Goal: Task Accomplishment & Management: Manage account settings

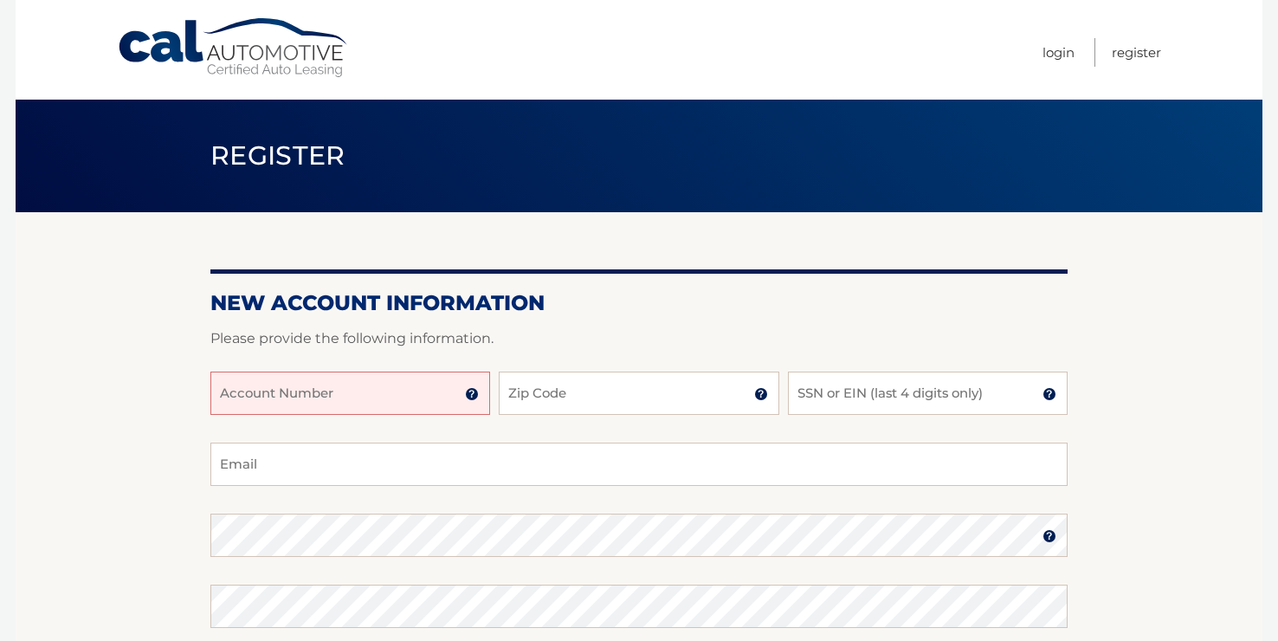
click at [361, 392] on input "Account Number" at bounding box center [350, 392] width 280 height 43
type input "44456018297"
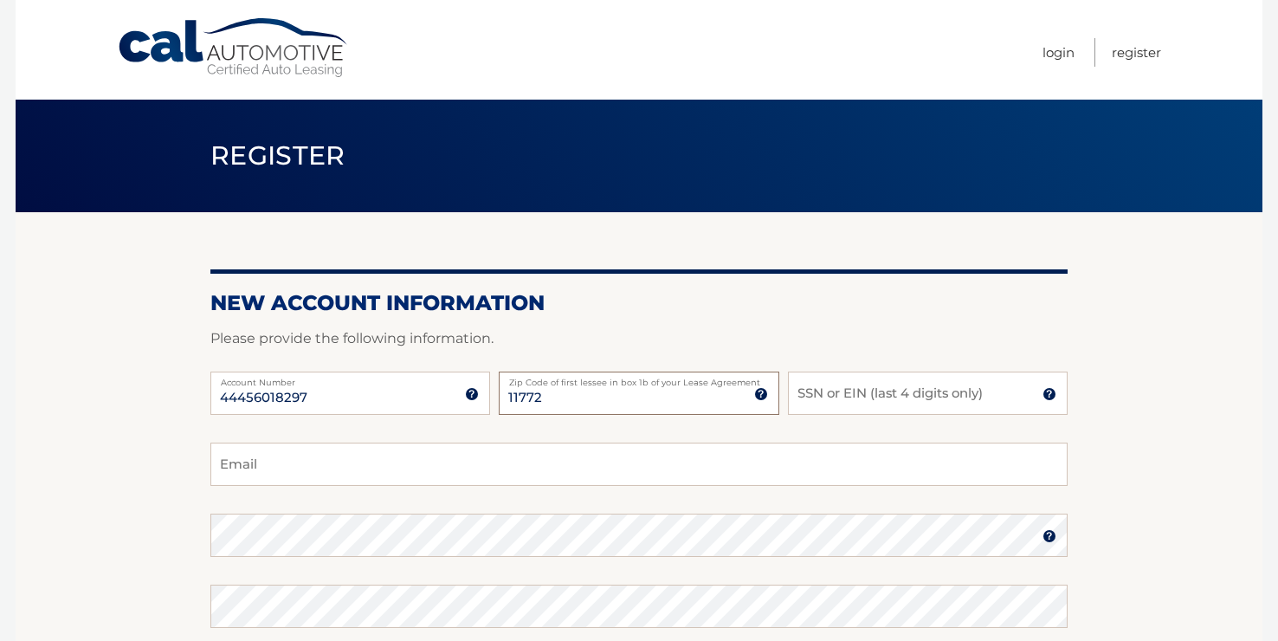
type input "11772"
click at [891, 402] on input "SSN or EIN (last 4 digits only)" at bounding box center [928, 392] width 280 height 43
type input "1989"
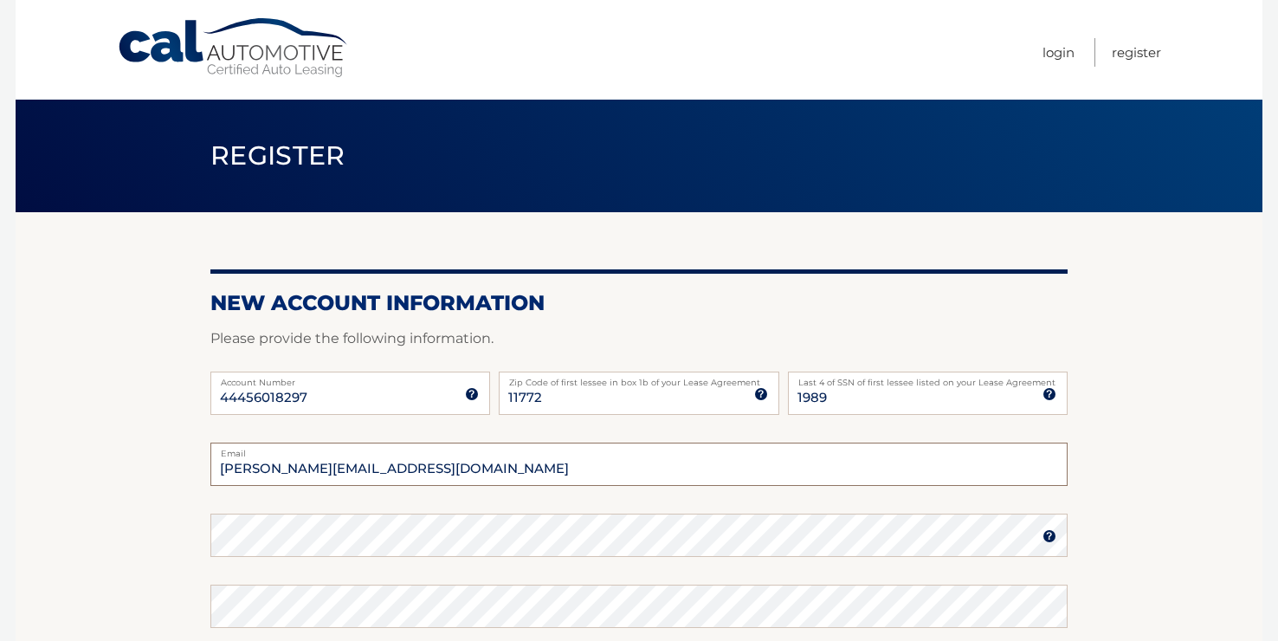
type input "eric@midcoastperformancemarine.com"
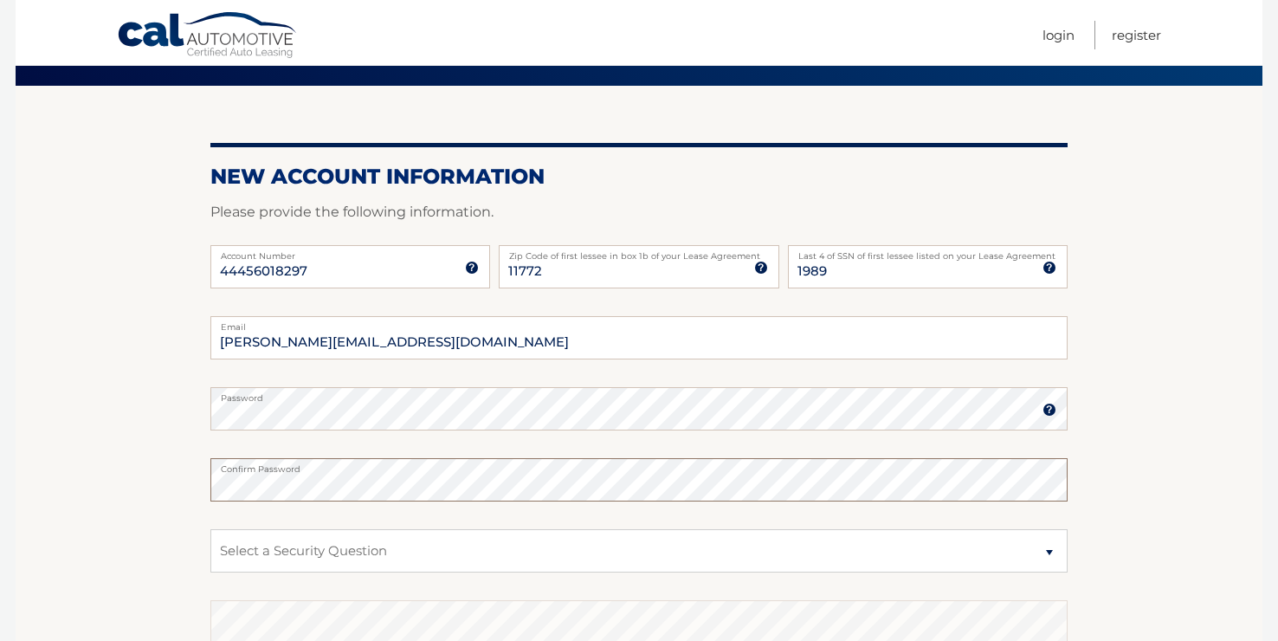
scroll to position [145, 0]
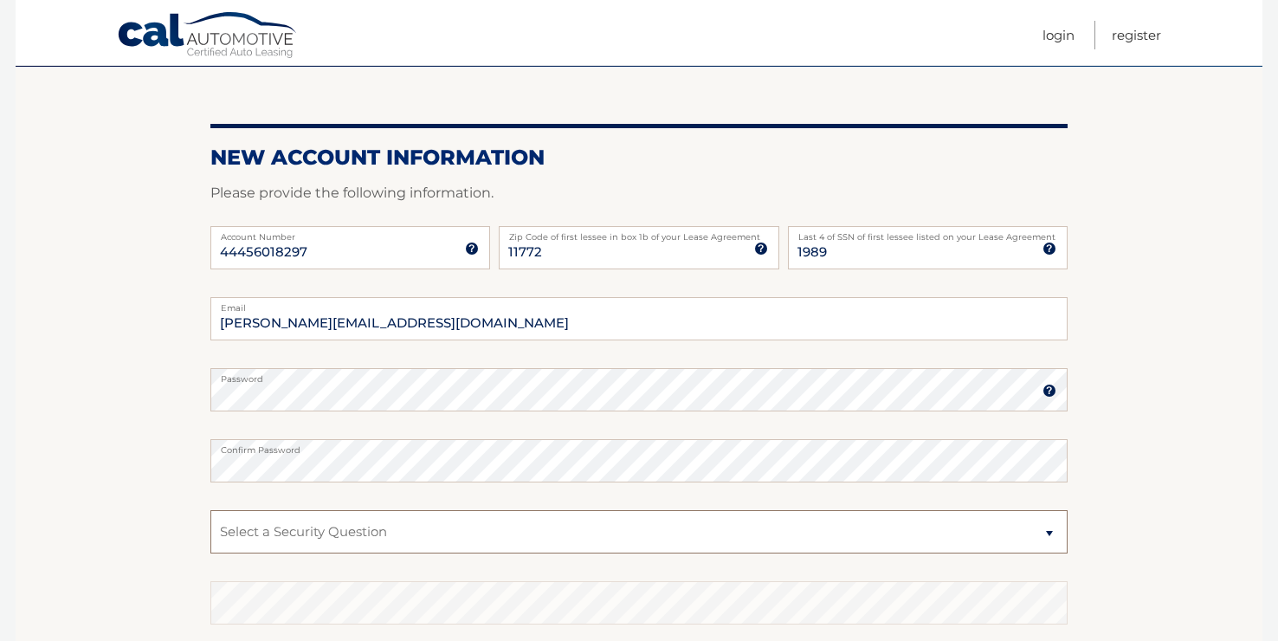
select select "2"
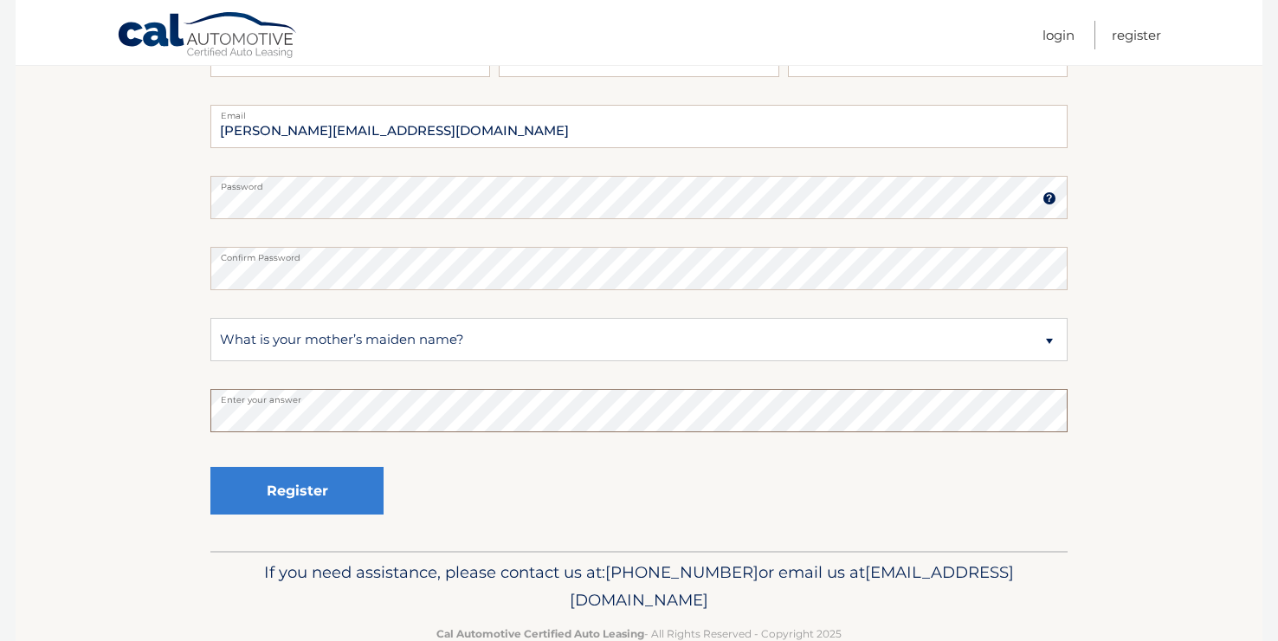
scroll to position [339, 0]
click at [301, 490] on button "Register" at bounding box center [296, 490] width 173 height 48
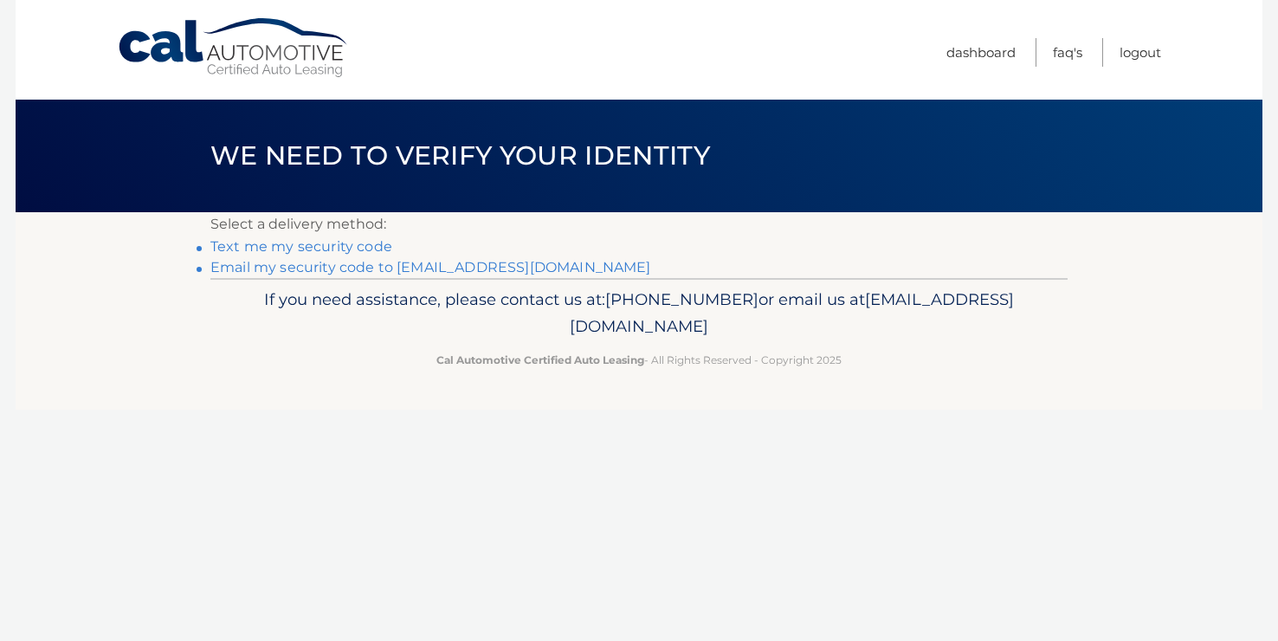
click at [503, 271] on link "Email my security code to [EMAIL_ADDRESS][DOMAIN_NAME]" at bounding box center [430, 267] width 441 height 16
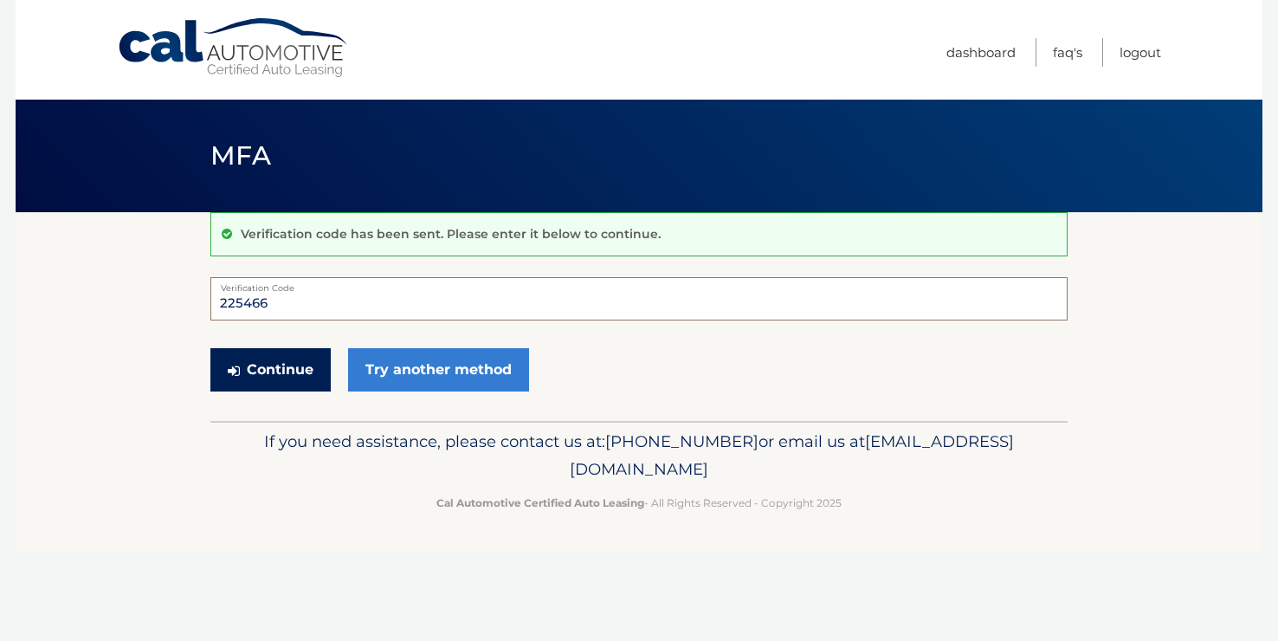
type input "225466"
click at [272, 367] on button "Continue" at bounding box center [270, 369] width 120 height 43
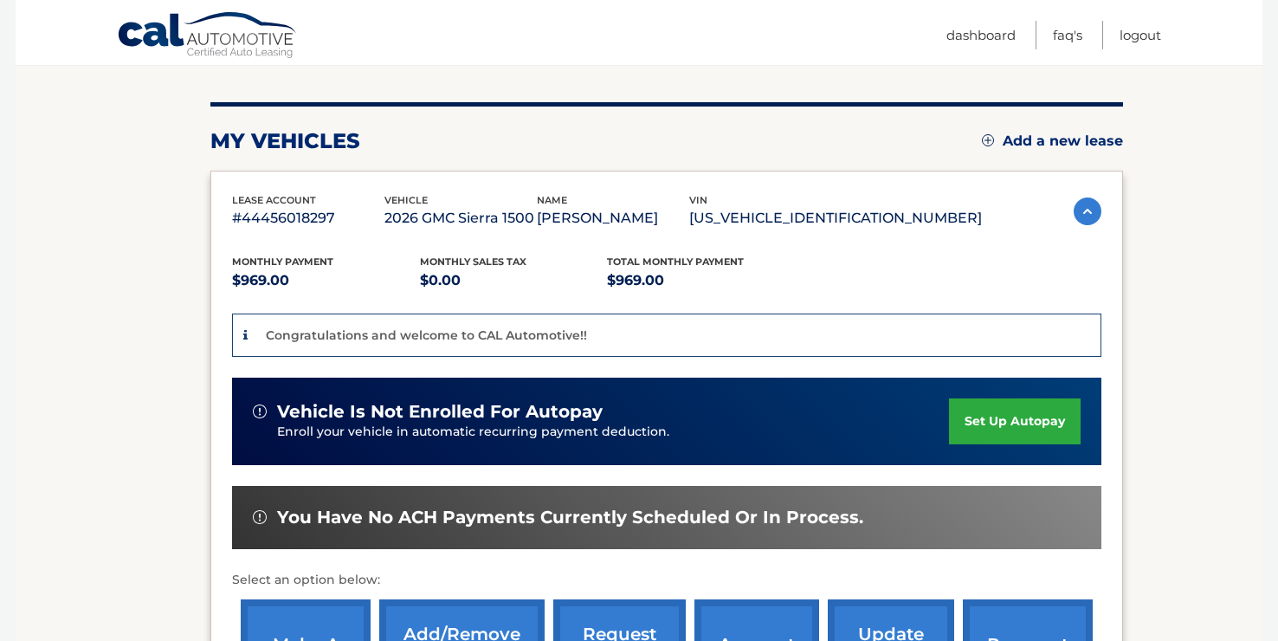
scroll to position [192, 0]
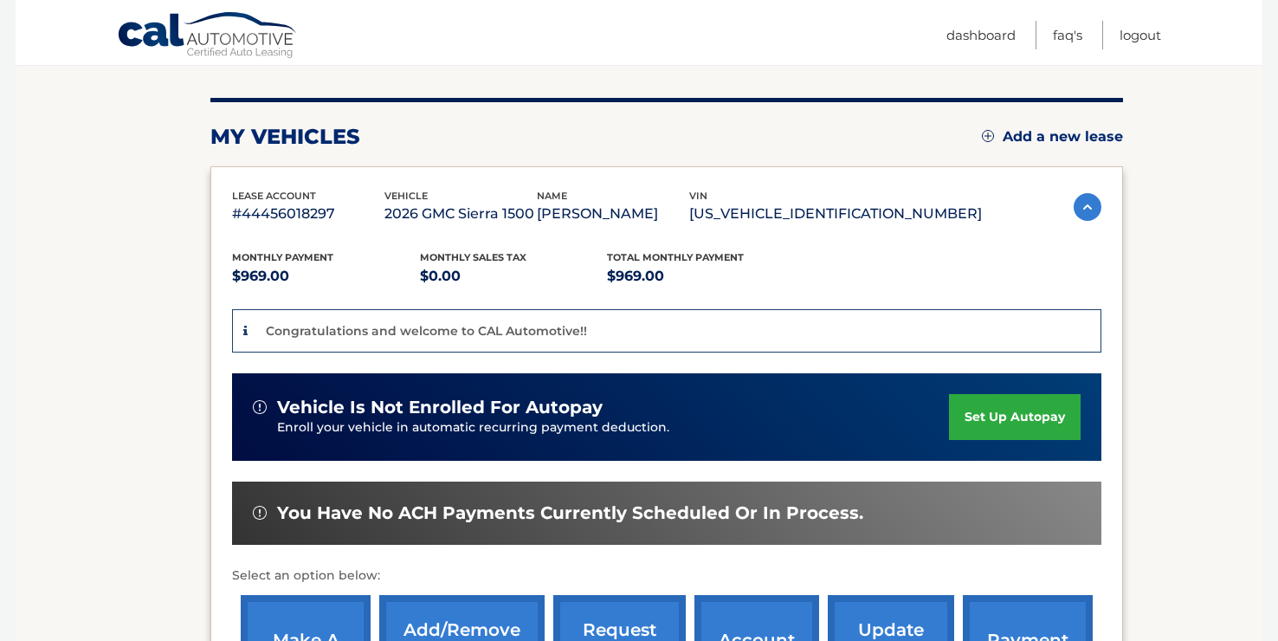
click at [1017, 420] on link "set up autopay" at bounding box center [1015, 417] width 132 height 46
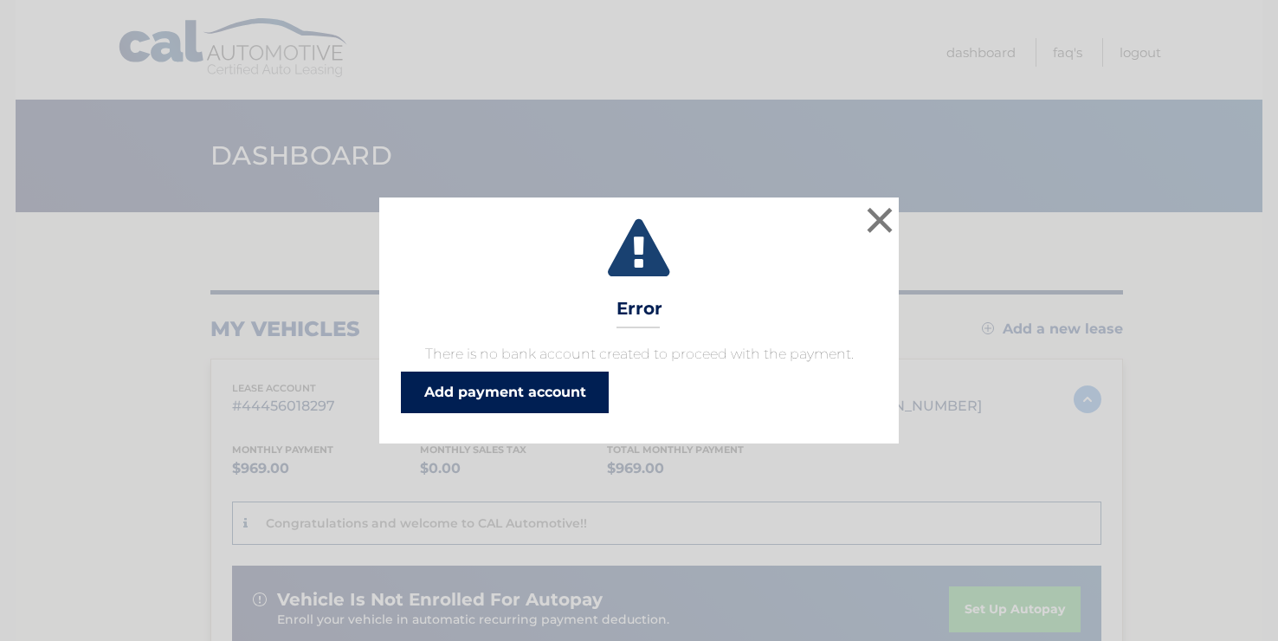
click at [475, 392] on link "Add payment account" at bounding box center [505, 392] width 208 height 42
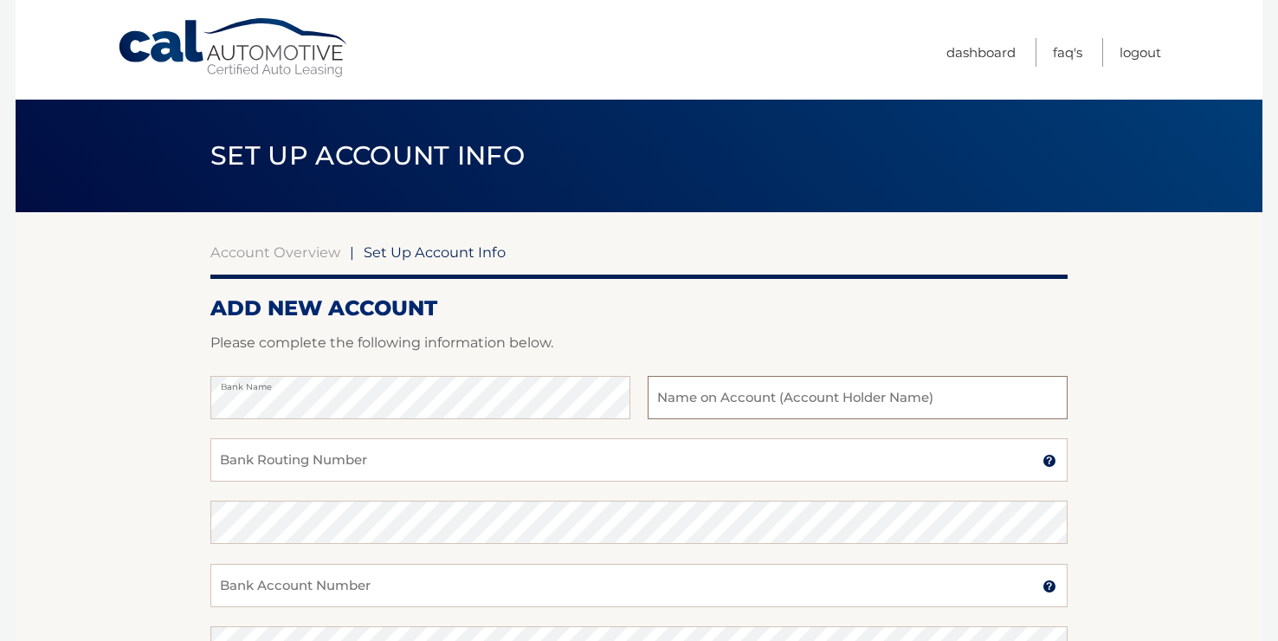
click at [733, 403] on input "text" at bounding box center [858, 397] width 420 height 43
type input "[PERSON_NAME]"
click at [583, 449] on input "Bank Routing Number" at bounding box center [638, 459] width 857 height 43
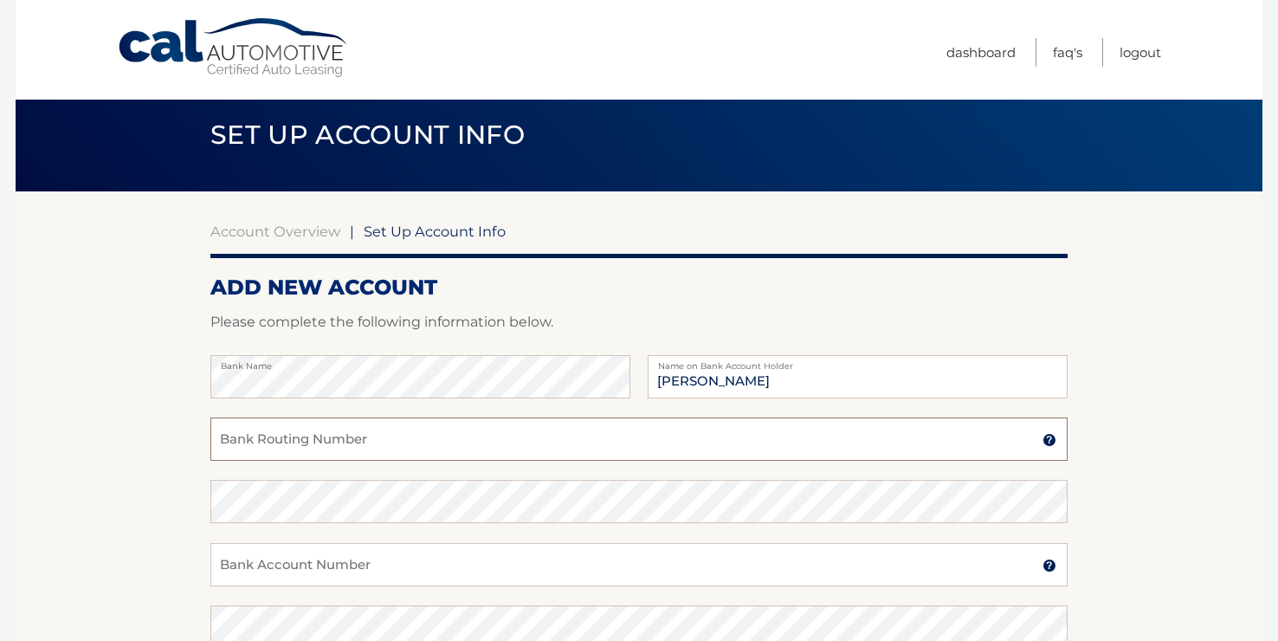
scroll to position [37, 0]
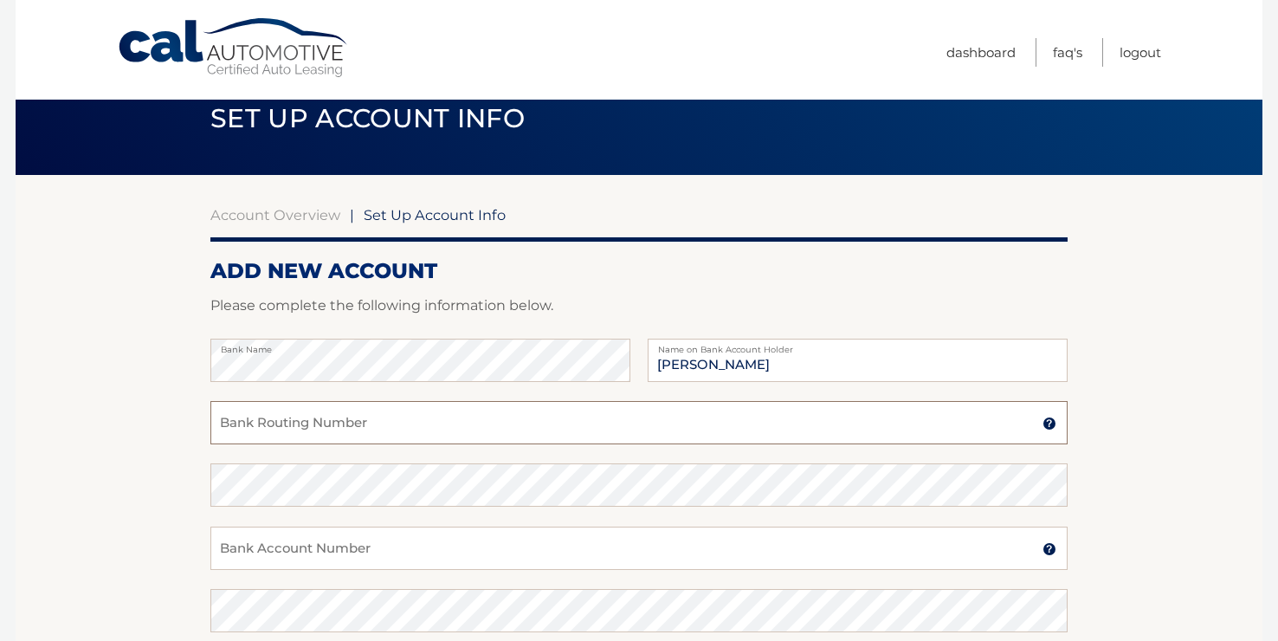
paste input "226070474"
type input "226070474"
click at [323, 553] on input "Bank Account Number" at bounding box center [638, 547] width 857 height 43
type input "9990102265"
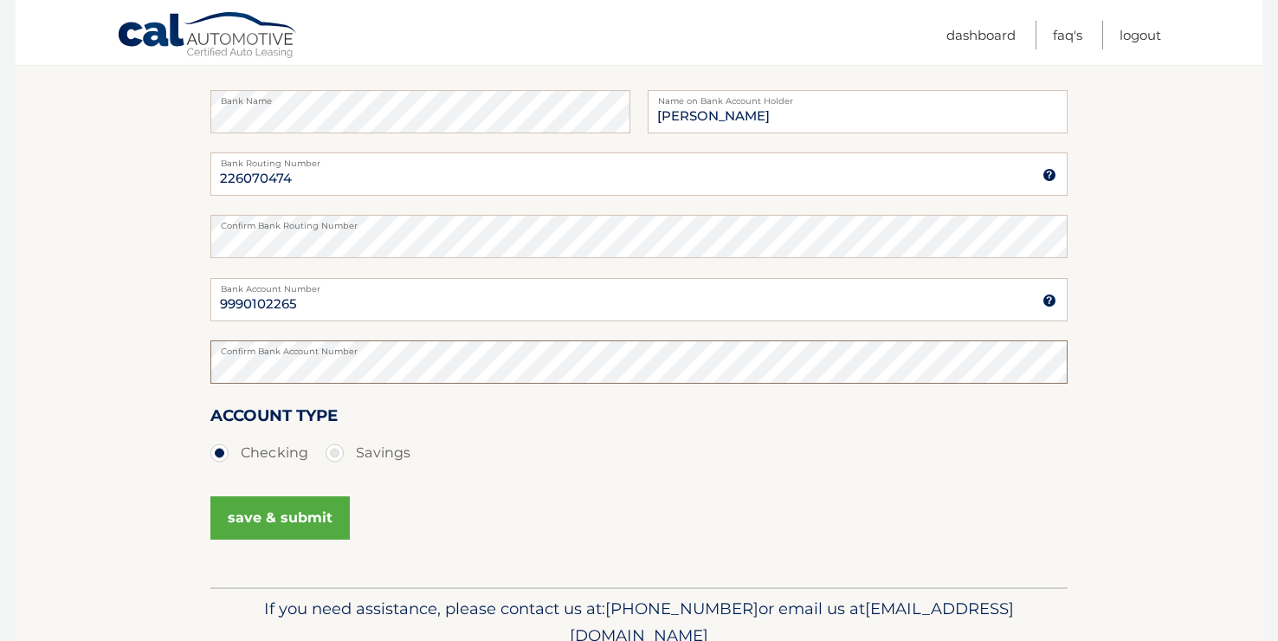
scroll to position [287, 0]
click at [277, 514] on button "save & submit" at bounding box center [279, 516] width 139 height 43
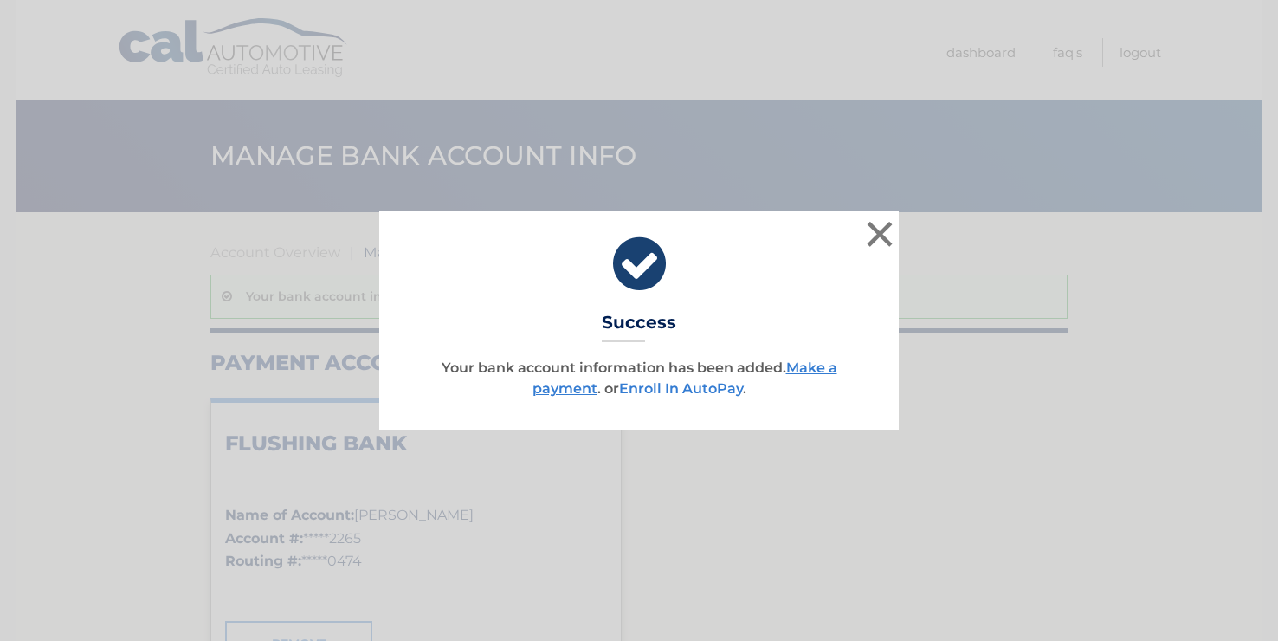
click at [686, 386] on link "Enroll In AutoPay" at bounding box center [681, 388] width 124 height 16
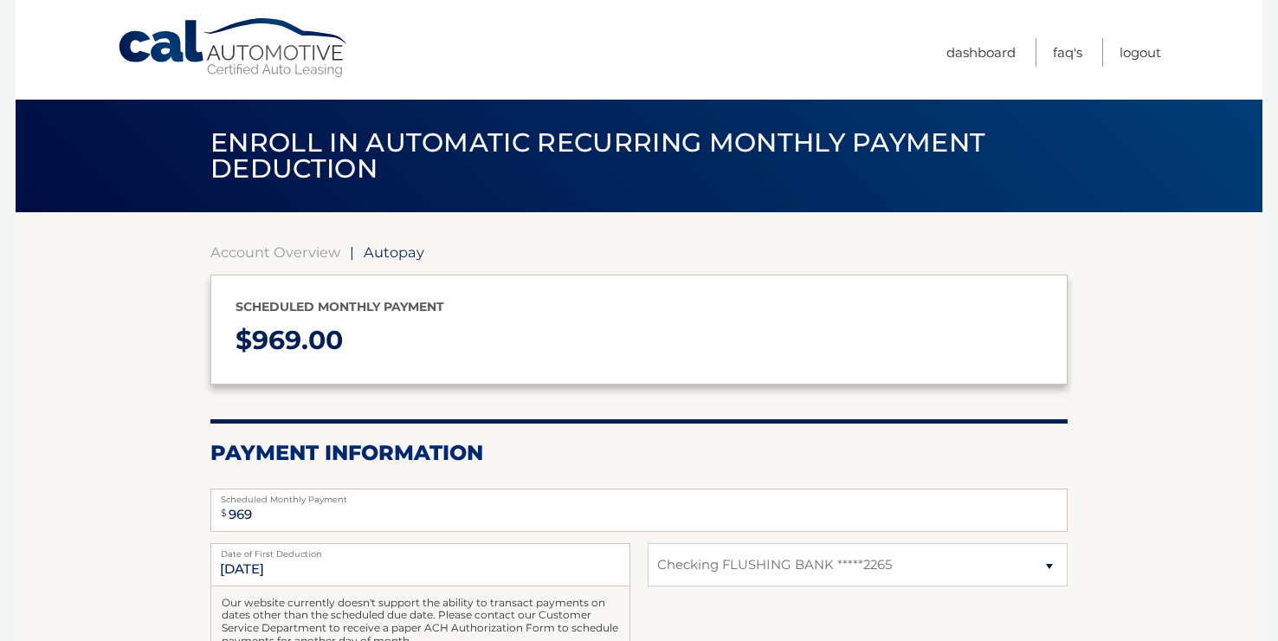
select select "NmNhZGU0ZDItMDI4MC00YjlkLTgyM2MtMGYyNmM4M2EyZmY3"
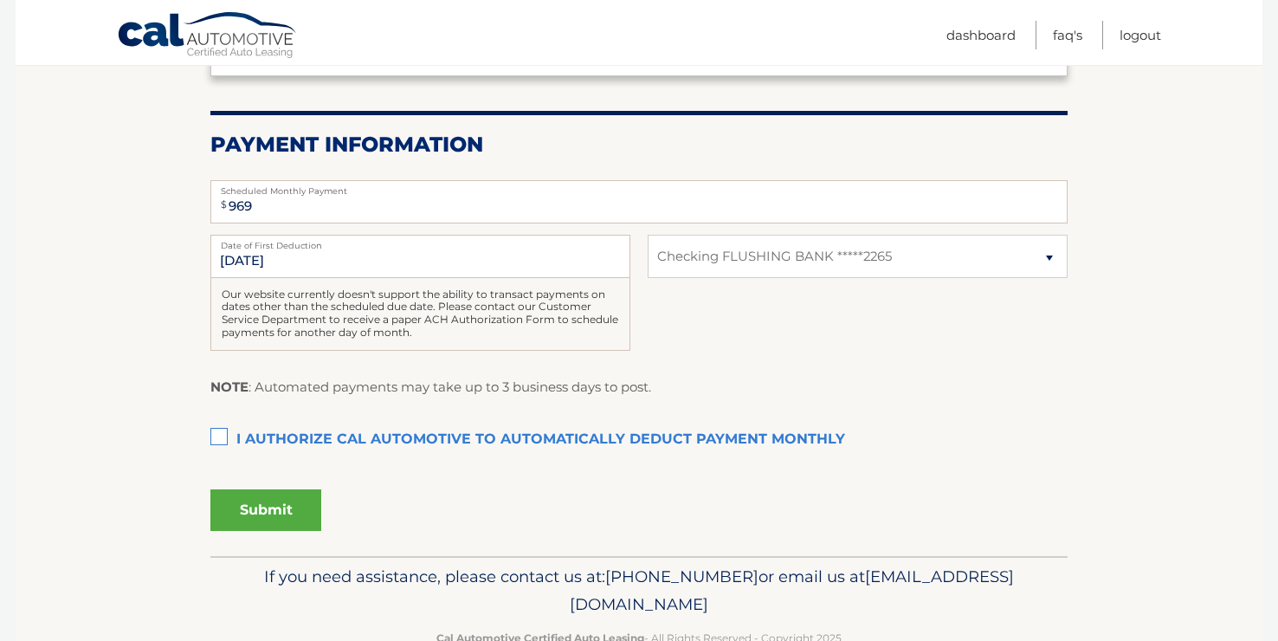
scroll to position [309, 0]
click at [217, 434] on label "I authorize cal automotive to automatically deduct payment monthly This checkbo…" at bounding box center [638, 439] width 857 height 35
click at [0, 0] on input "I authorize cal automotive to automatically deduct payment monthly This checkbo…" at bounding box center [0, 0] width 0 height 0
click at [270, 500] on button "Submit" at bounding box center [265, 509] width 111 height 42
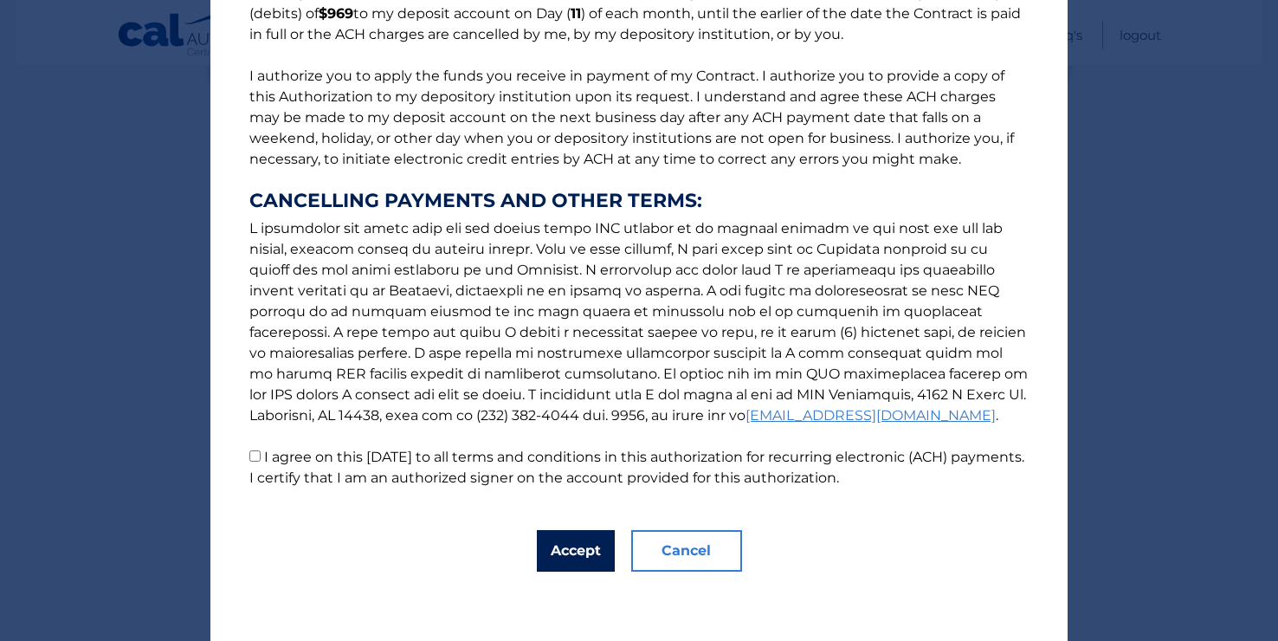
scroll to position [178, 0]
click at [581, 550] on button "Accept" at bounding box center [576, 551] width 78 height 42
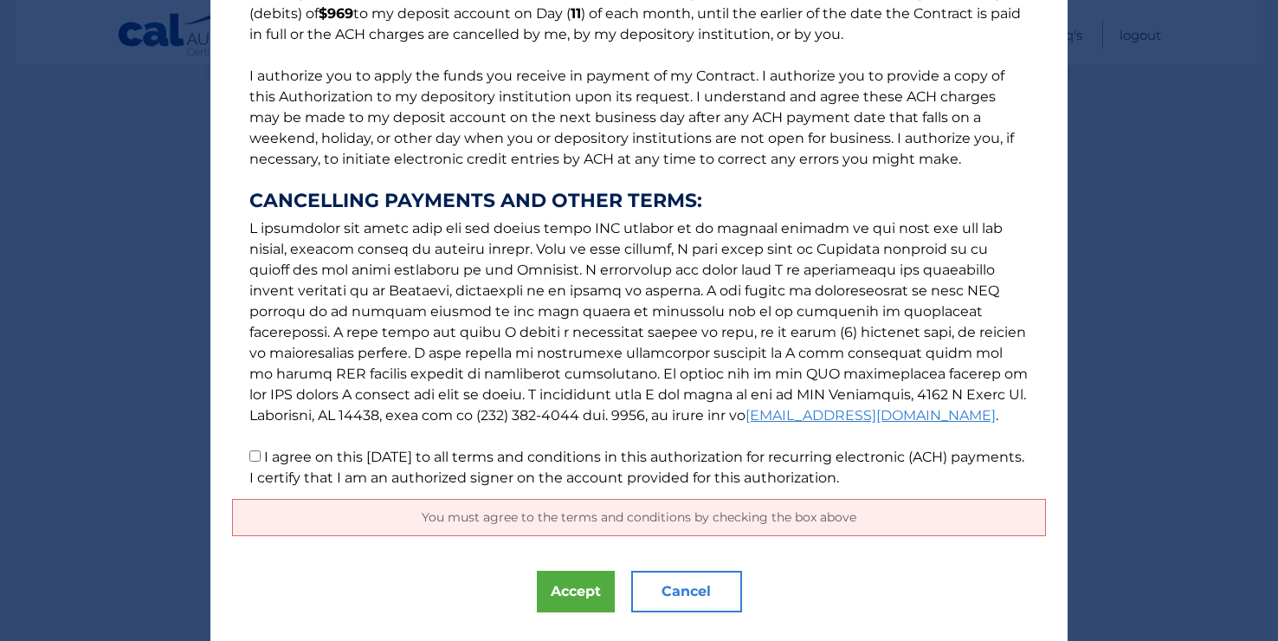
click at [256, 462] on input "I agree on this 09/29/2025 to all terms and conditions in this authorization fo…" at bounding box center [254, 455] width 11 height 11
checkbox input "true"
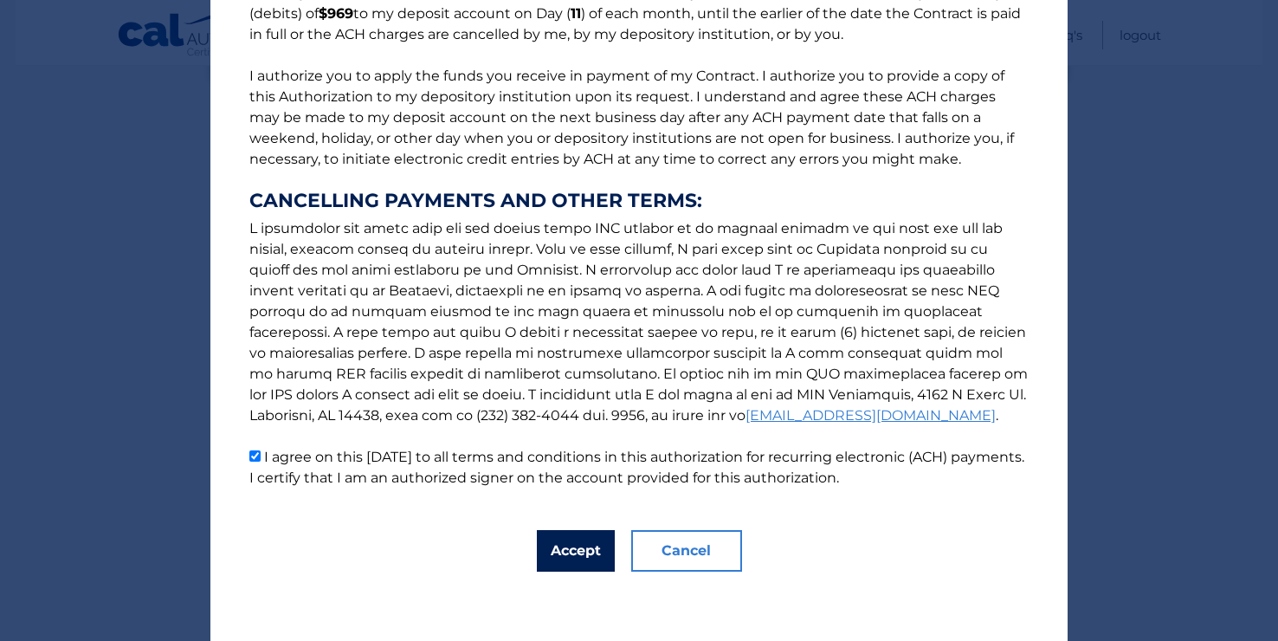
click at [576, 549] on button "Accept" at bounding box center [576, 551] width 78 height 42
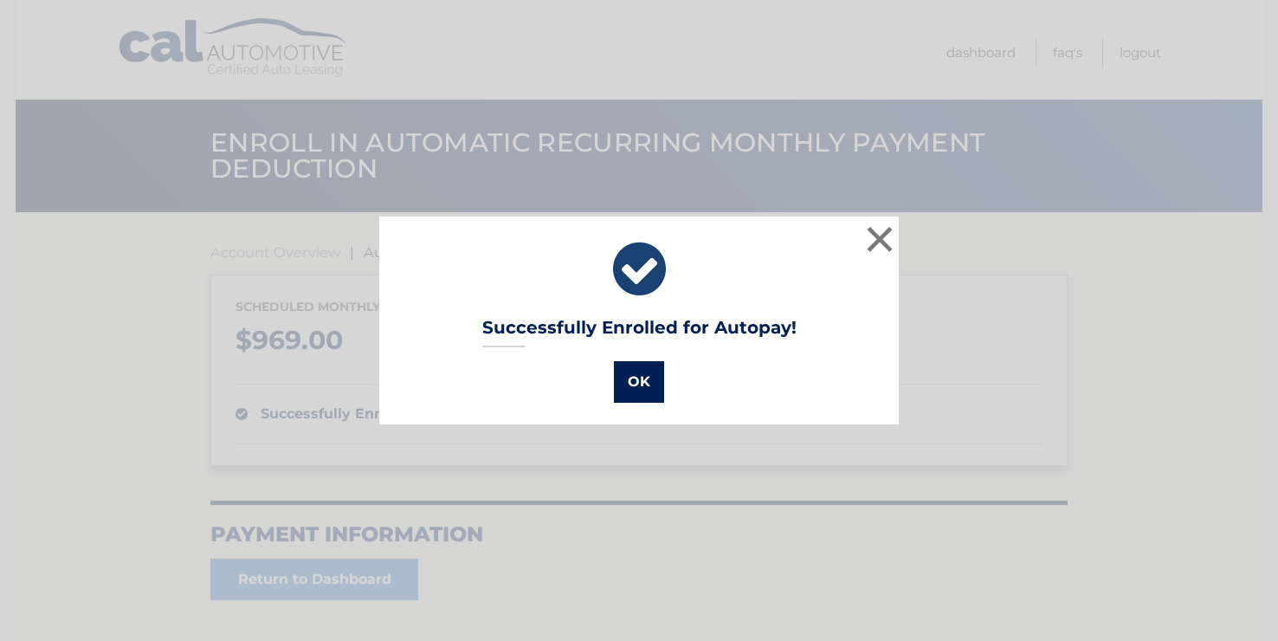
click at [633, 382] on button "OK" at bounding box center [639, 382] width 50 height 42
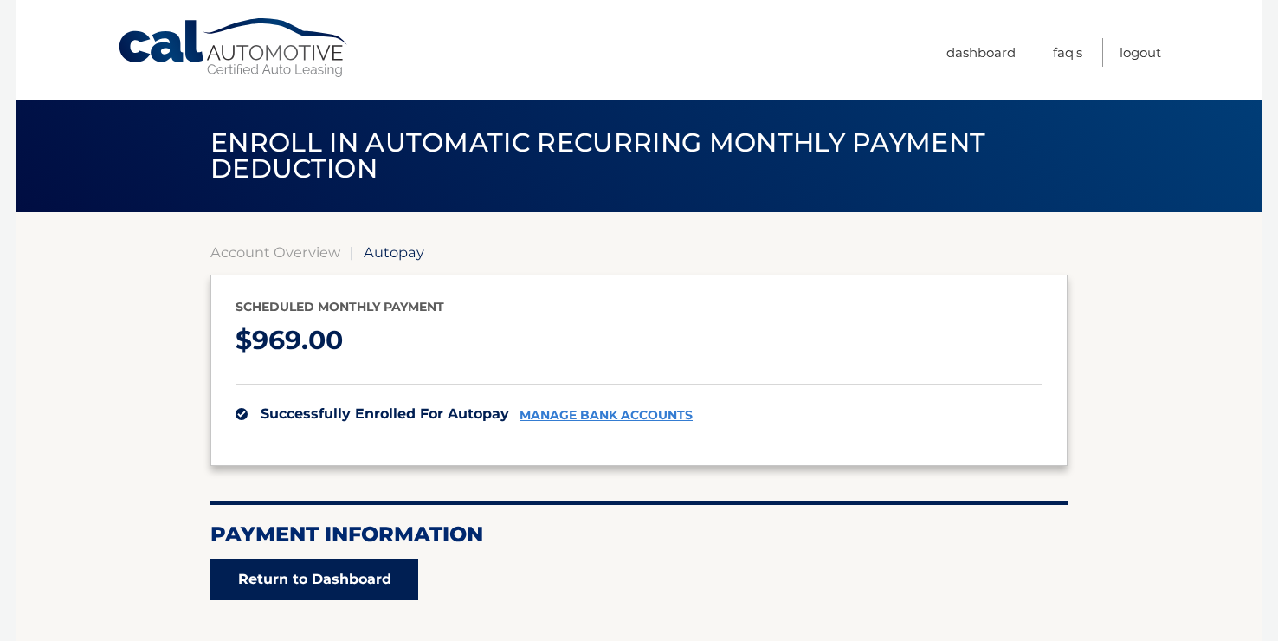
click at [321, 573] on link "Return to Dashboard" at bounding box center [314, 579] width 208 height 42
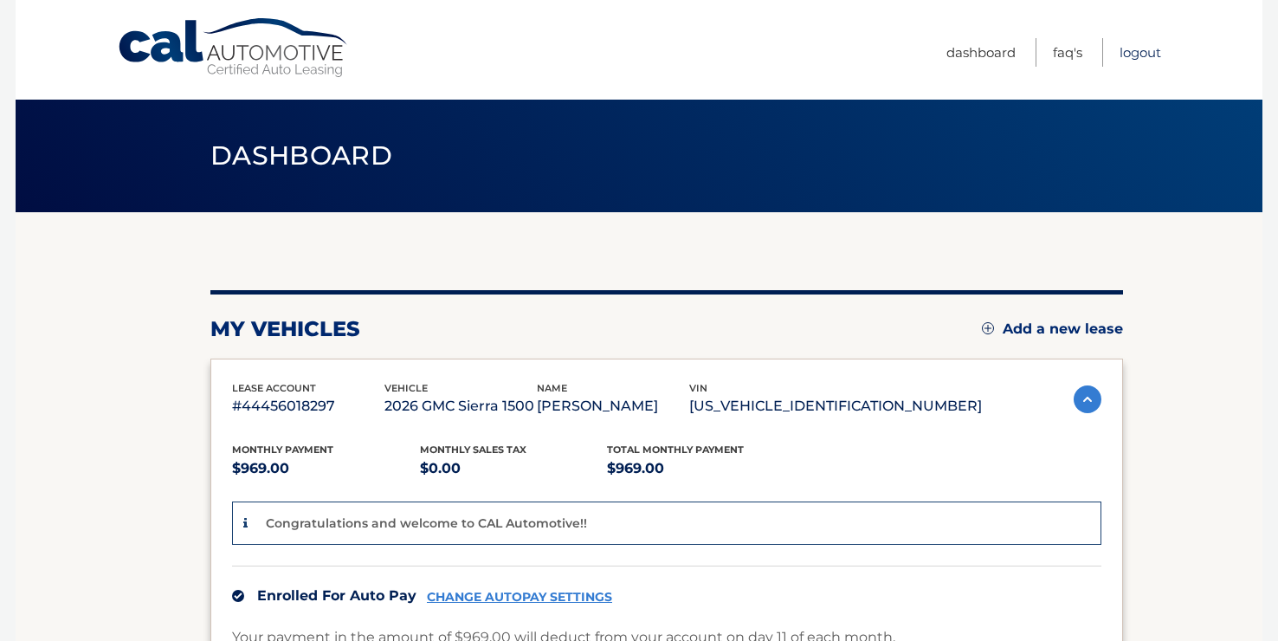
click at [1143, 51] on link "Logout" at bounding box center [1141, 52] width 42 height 29
